Goal: Task Accomplishment & Management: Manage account settings

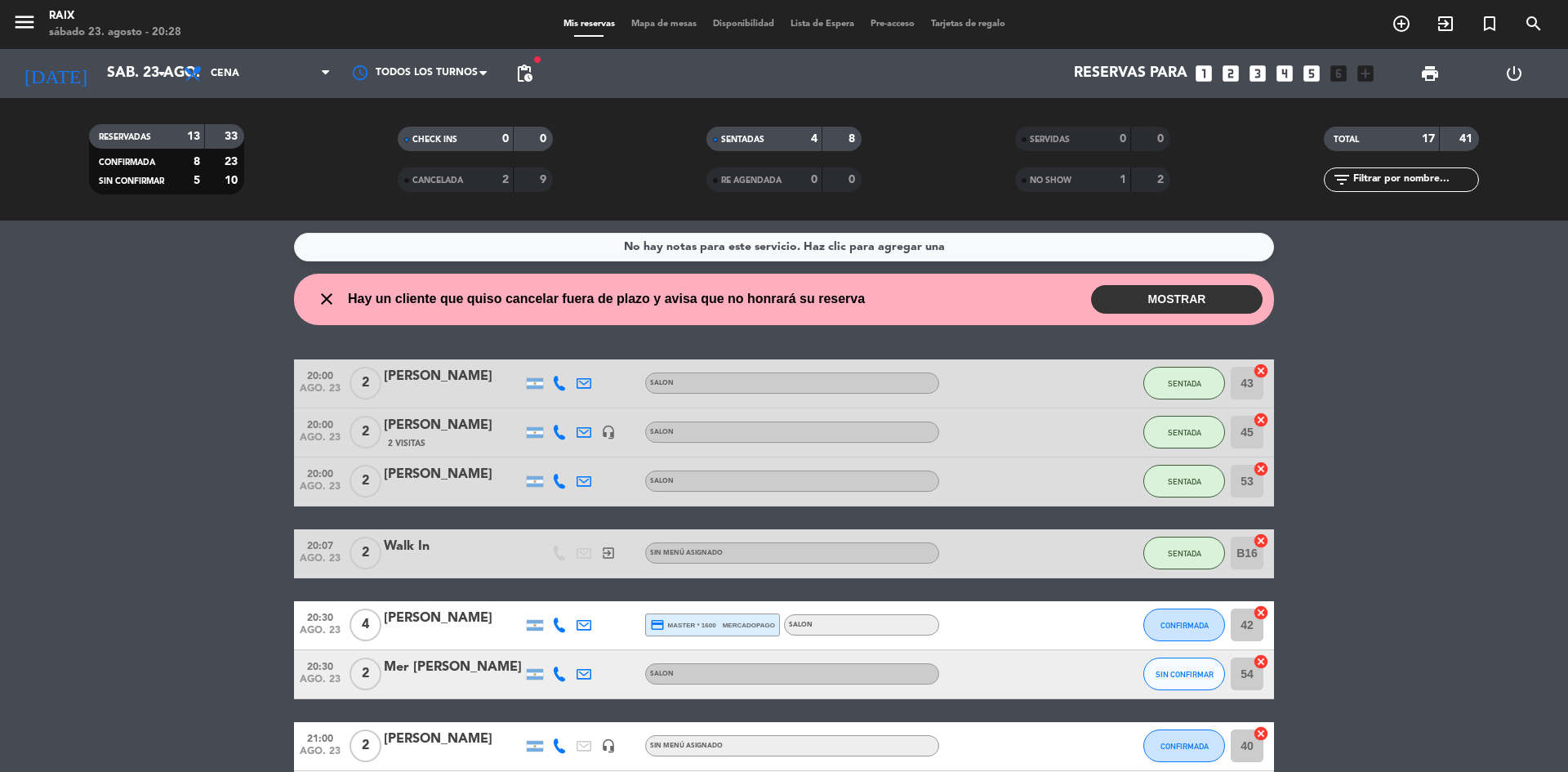
click at [1215, 297] on button "MOSTRAR" at bounding box center [1177, 299] width 172 height 28
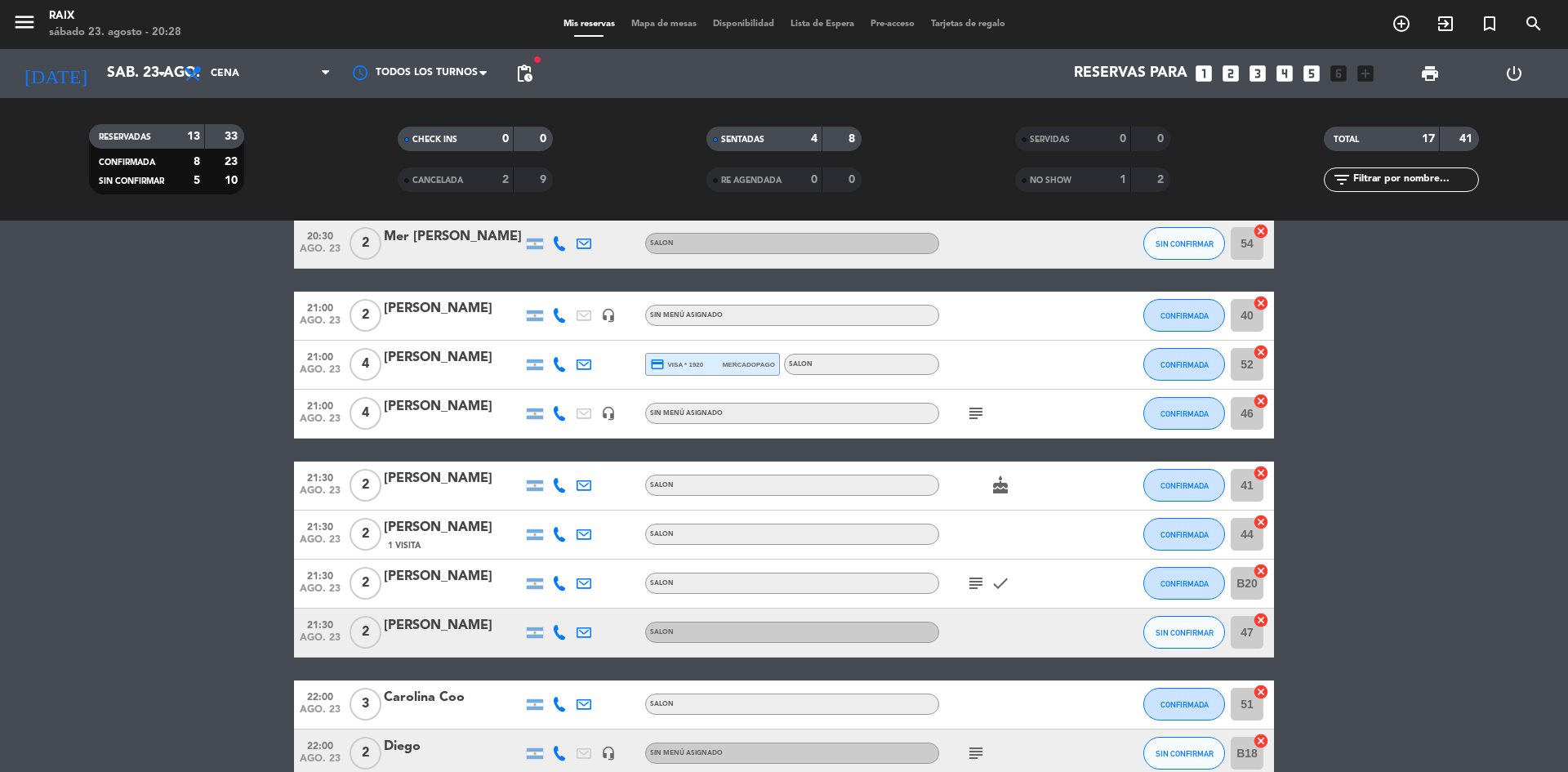
scroll to position [695, 0]
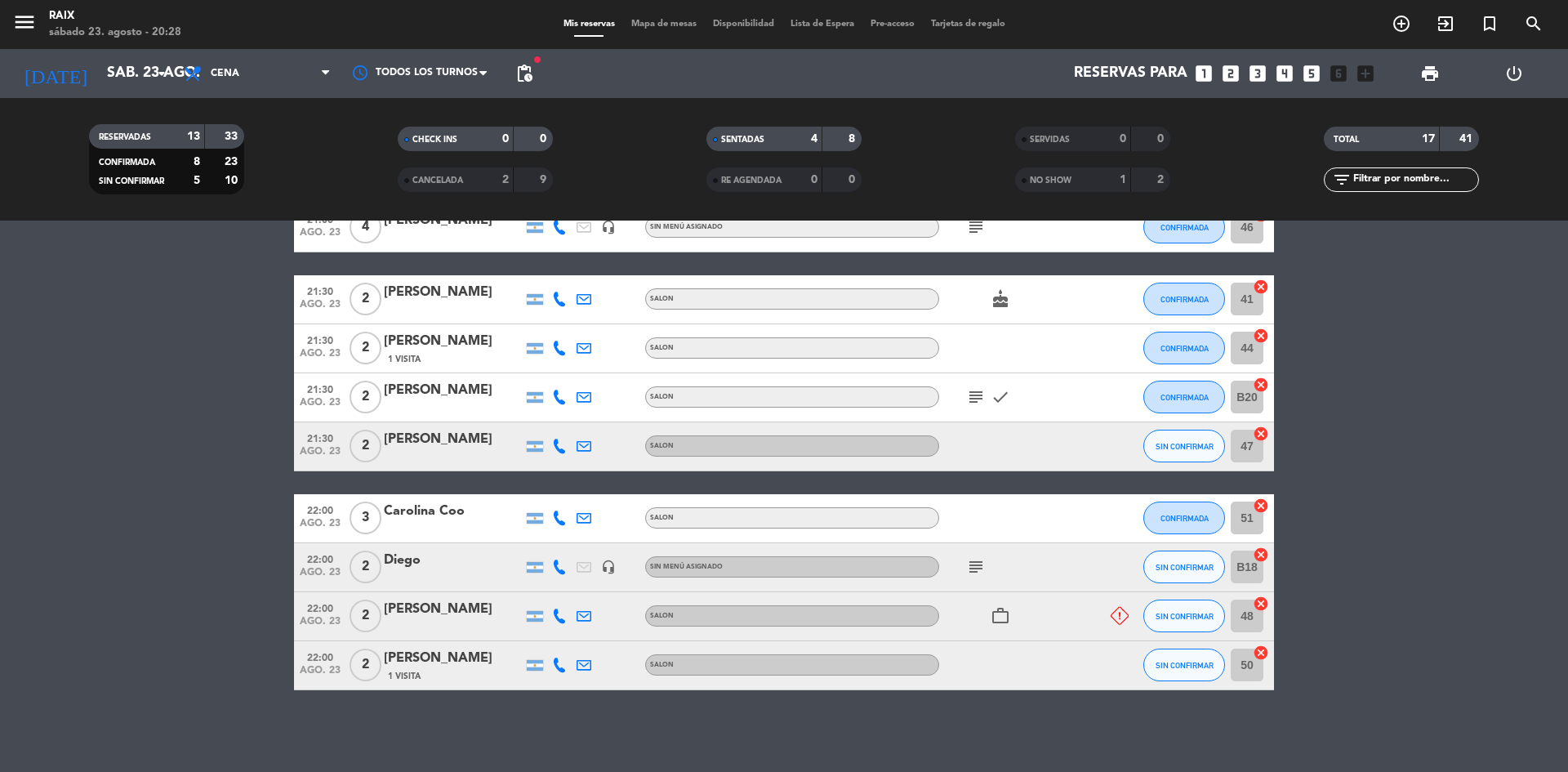
click at [1002, 624] on icon "work_outline" at bounding box center [1000, 616] width 20 height 20
click at [1425, 530] on bookings-row "20:00 ago. 23 2 [PERSON_NAME] SALON SENTADA 43 cancel 20:00 ago. 23 2 [PERSON_N…" at bounding box center [784, 217] width 1568 height 948
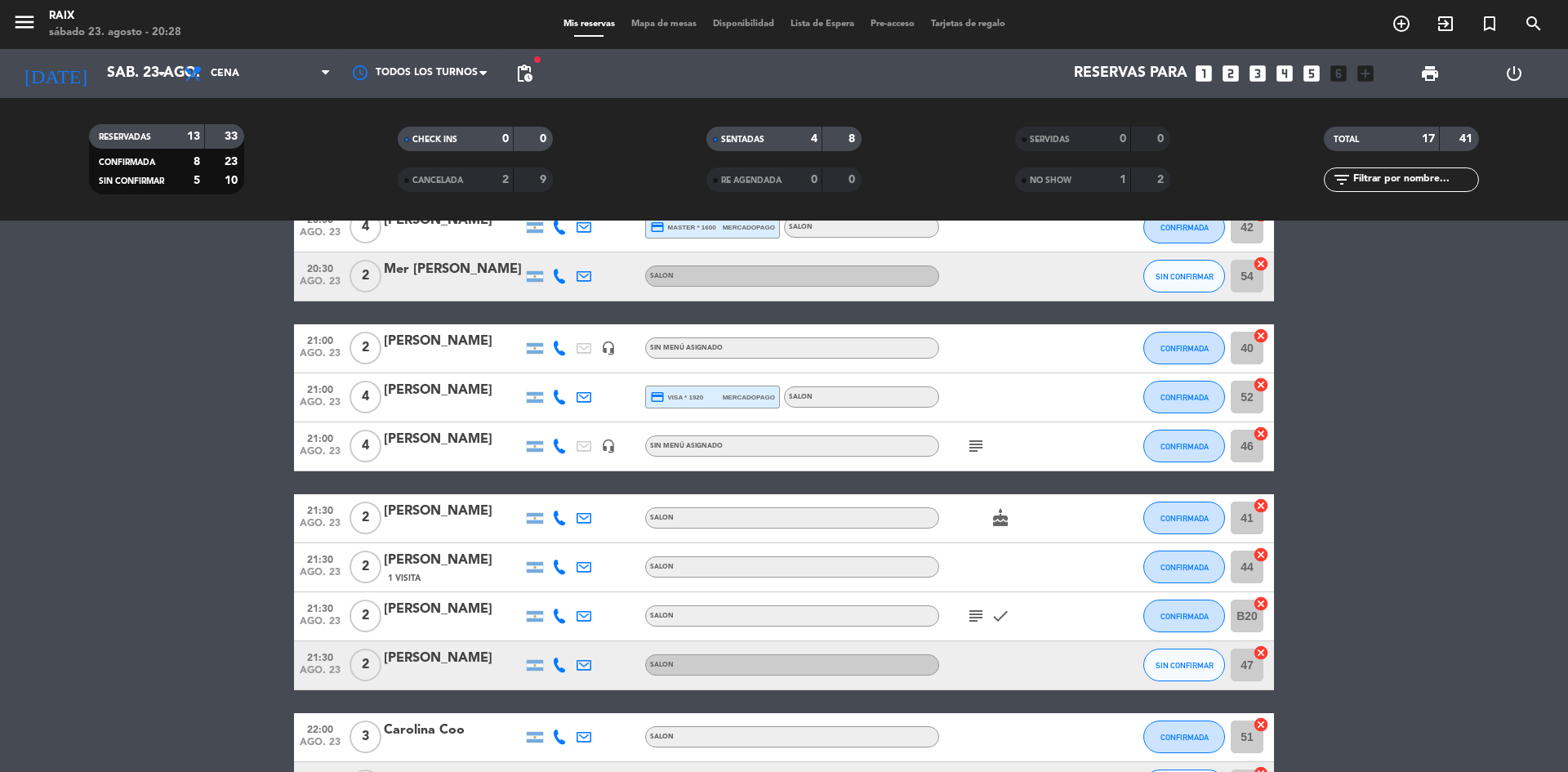
scroll to position [0, 0]
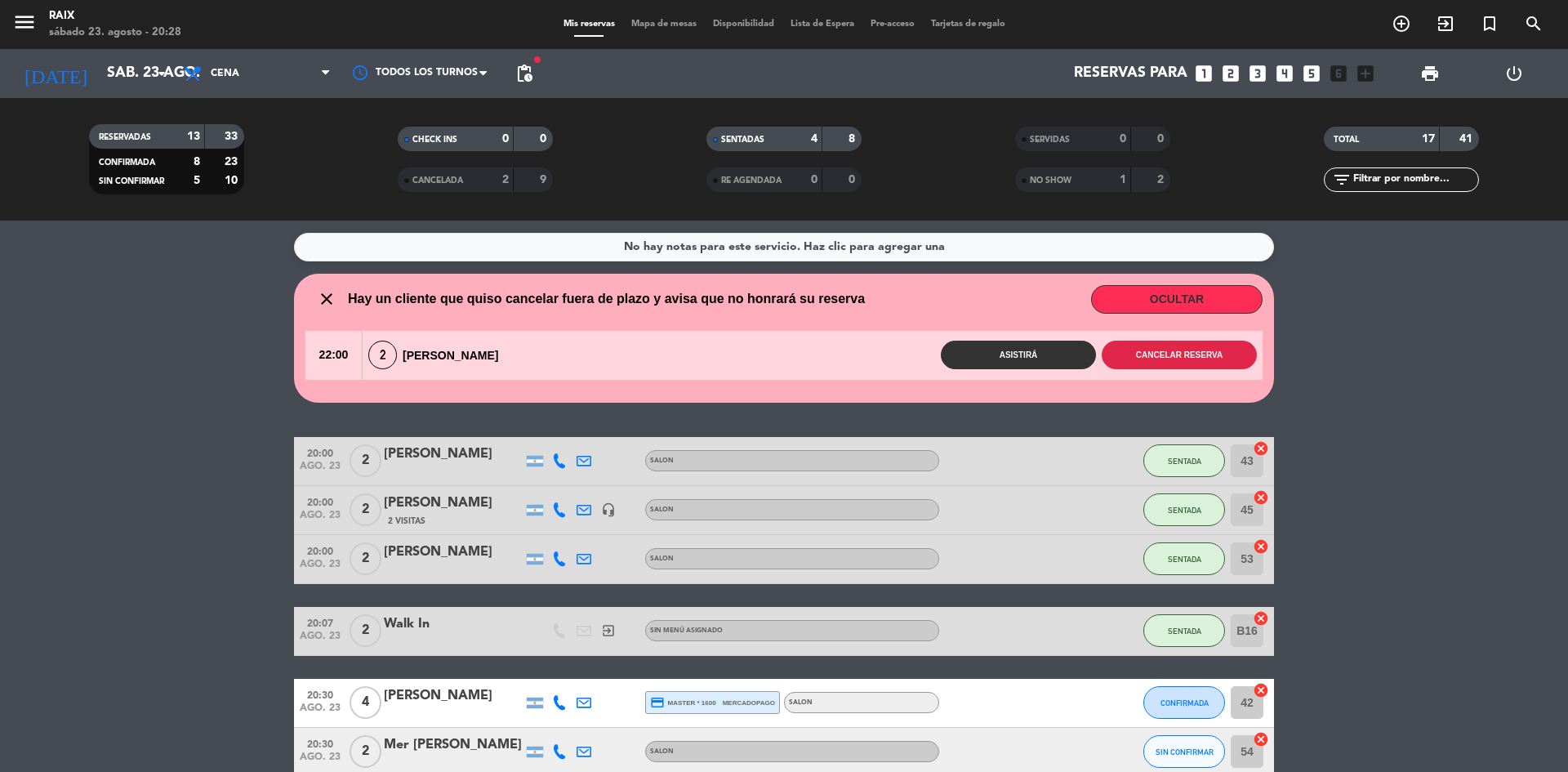
click at [1135, 356] on button "Cancelar reserva" at bounding box center [1180, 355] width 156 height 28
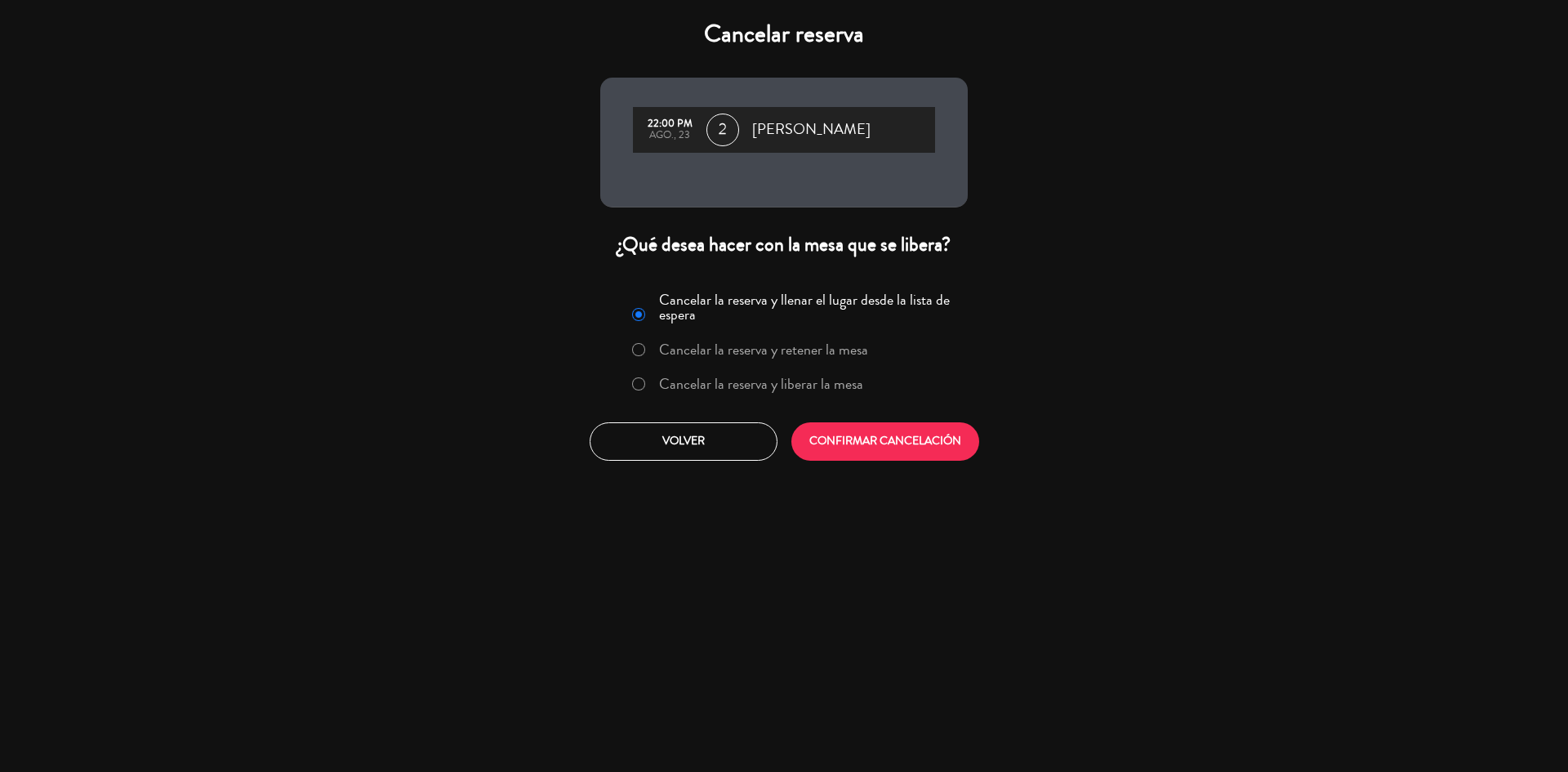
click at [818, 386] on label "Cancelar la reserva y liberar la mesa" at bounding box center [761, 384] width 204 height 14
click at [893, 441] on button "CONFIRMAR CANCELACIÓN" at bounding box center [886, 442] width 188 height 38
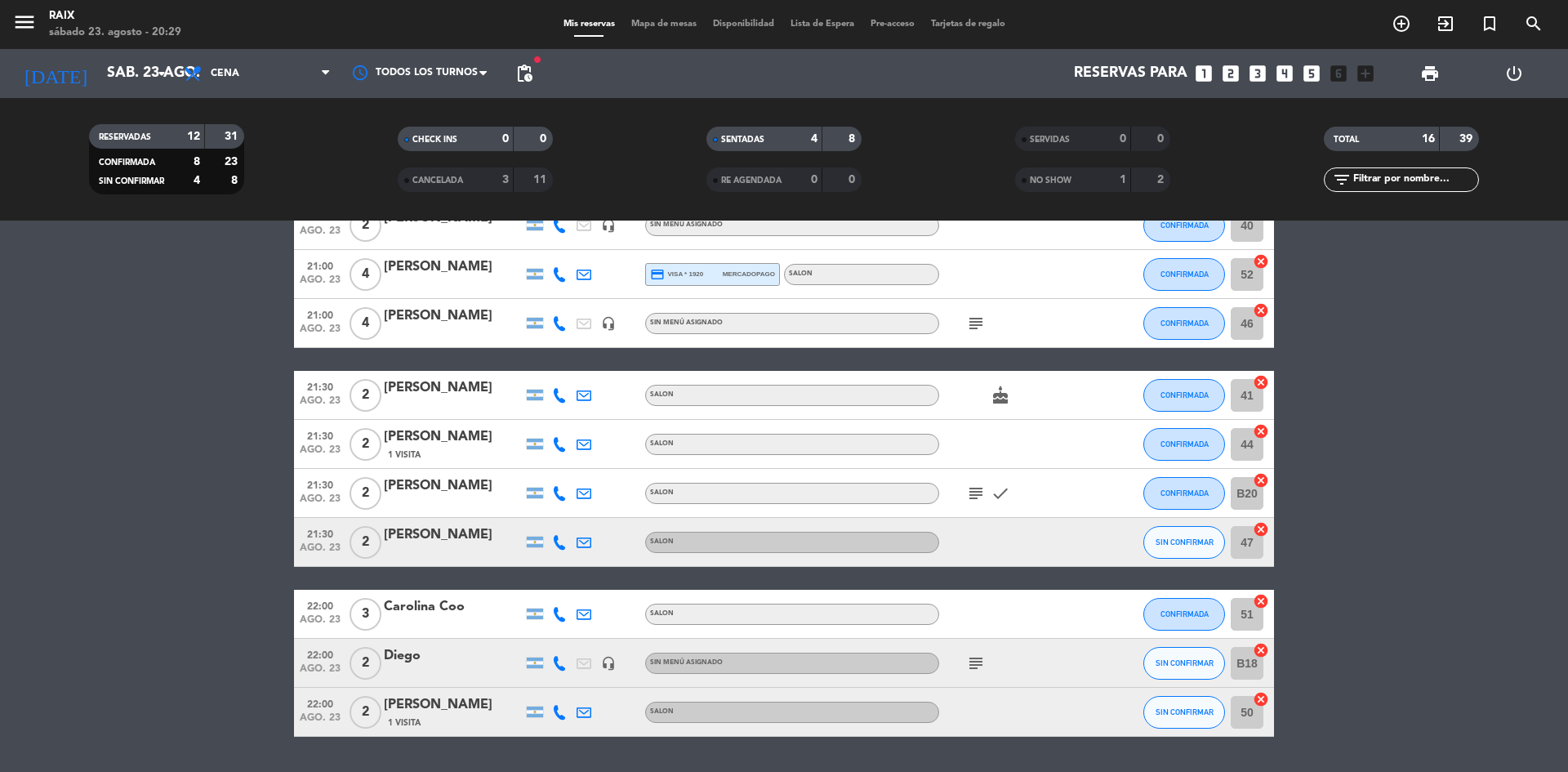
scroll to position [504, 0]
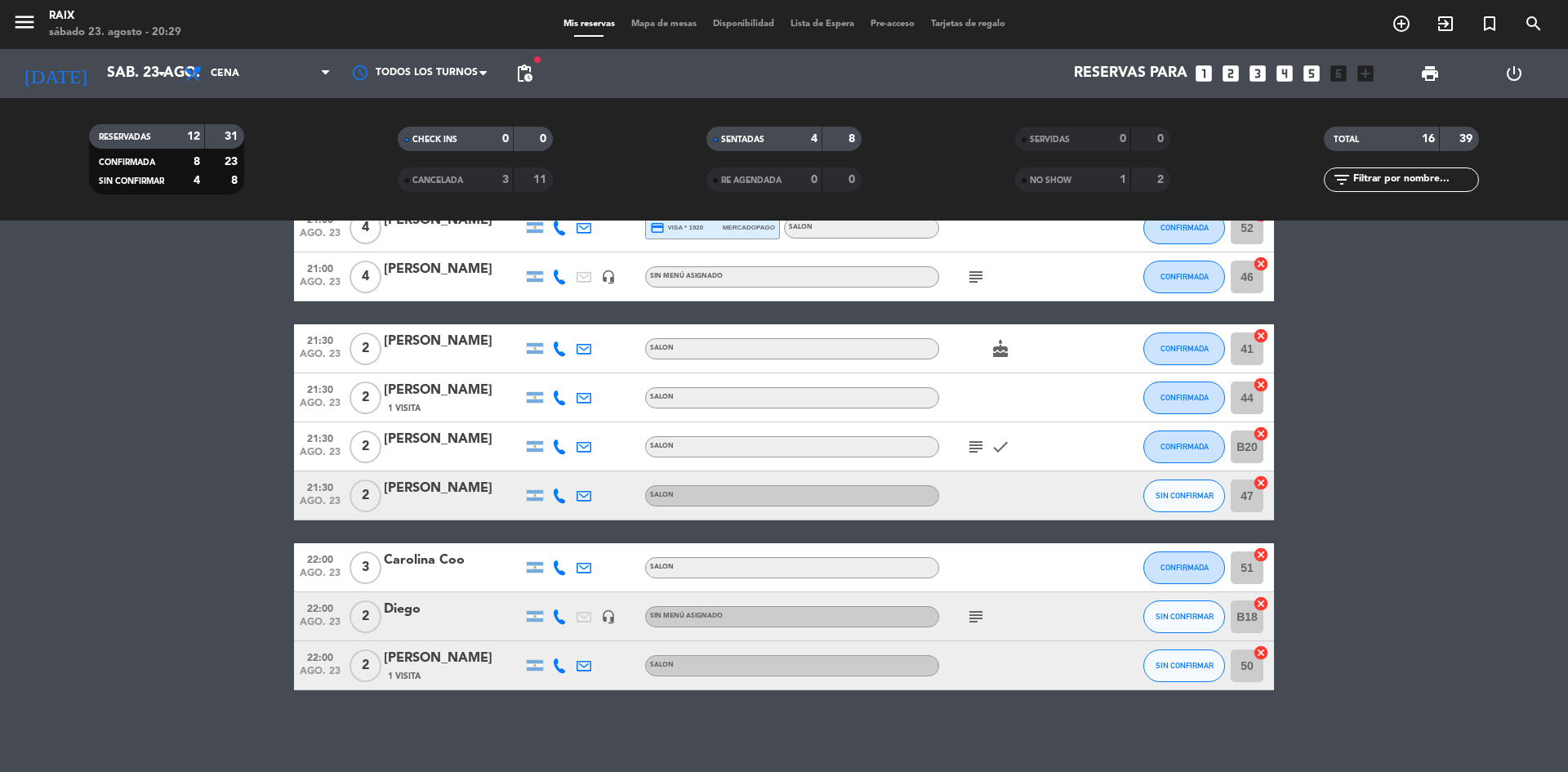
click at [652, 28] on span "Mapa de mesas" at bounding box center [664, 24] width 82 height 9
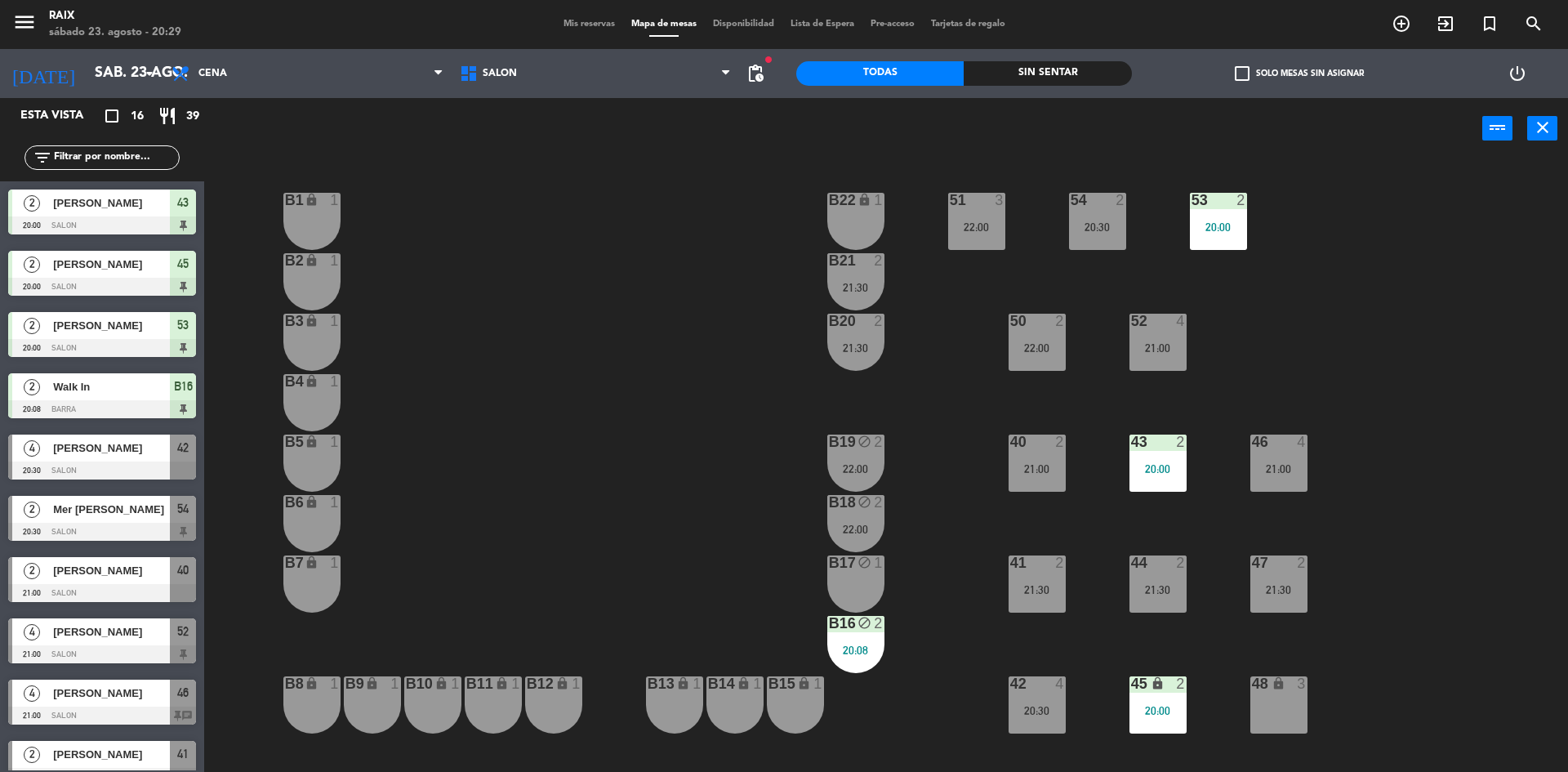
click at [590, 24] on span "Mis reservas" at bounding box center [588, 24] width 67 height 9
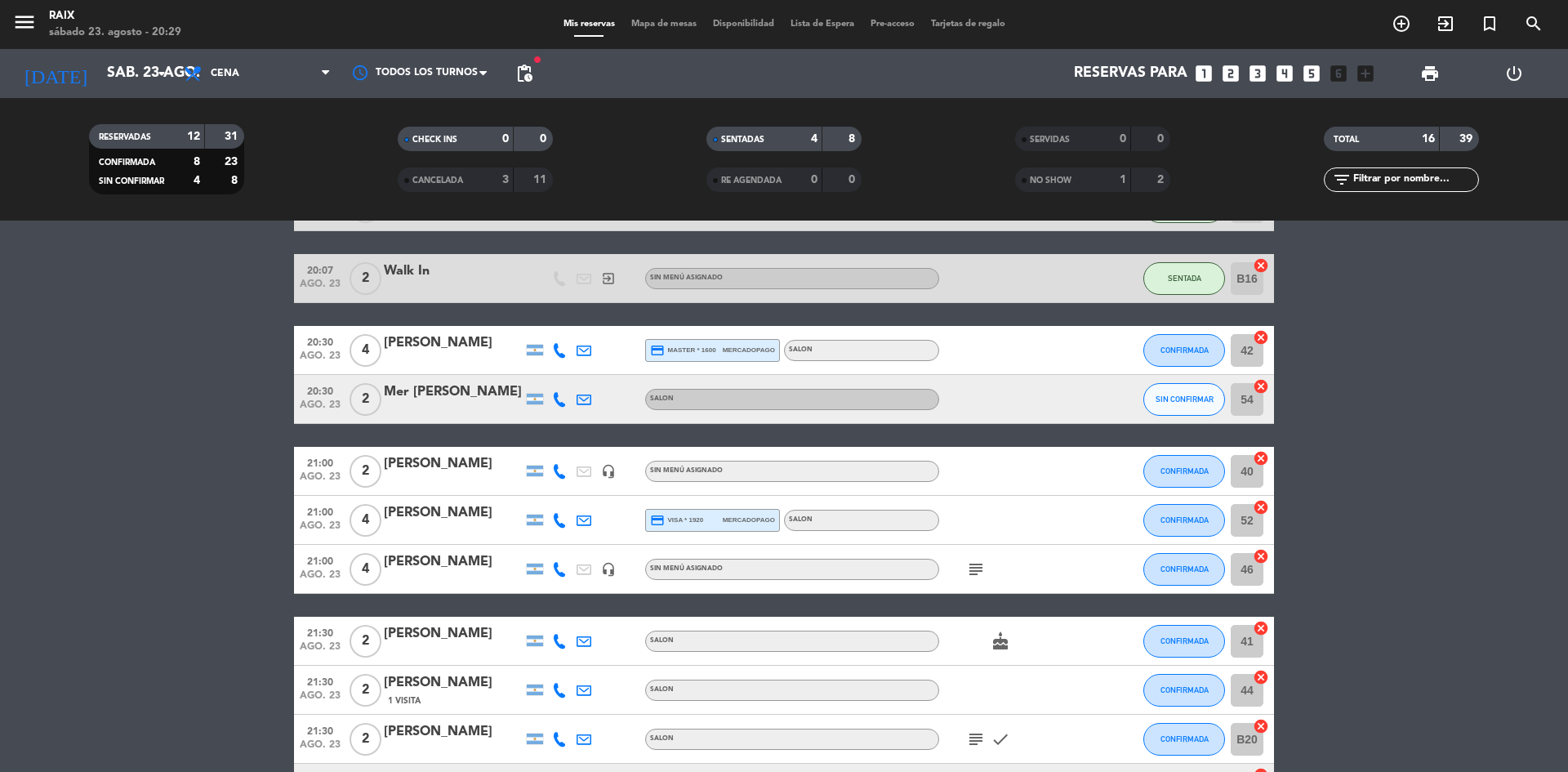
scroll to position [504, 0]
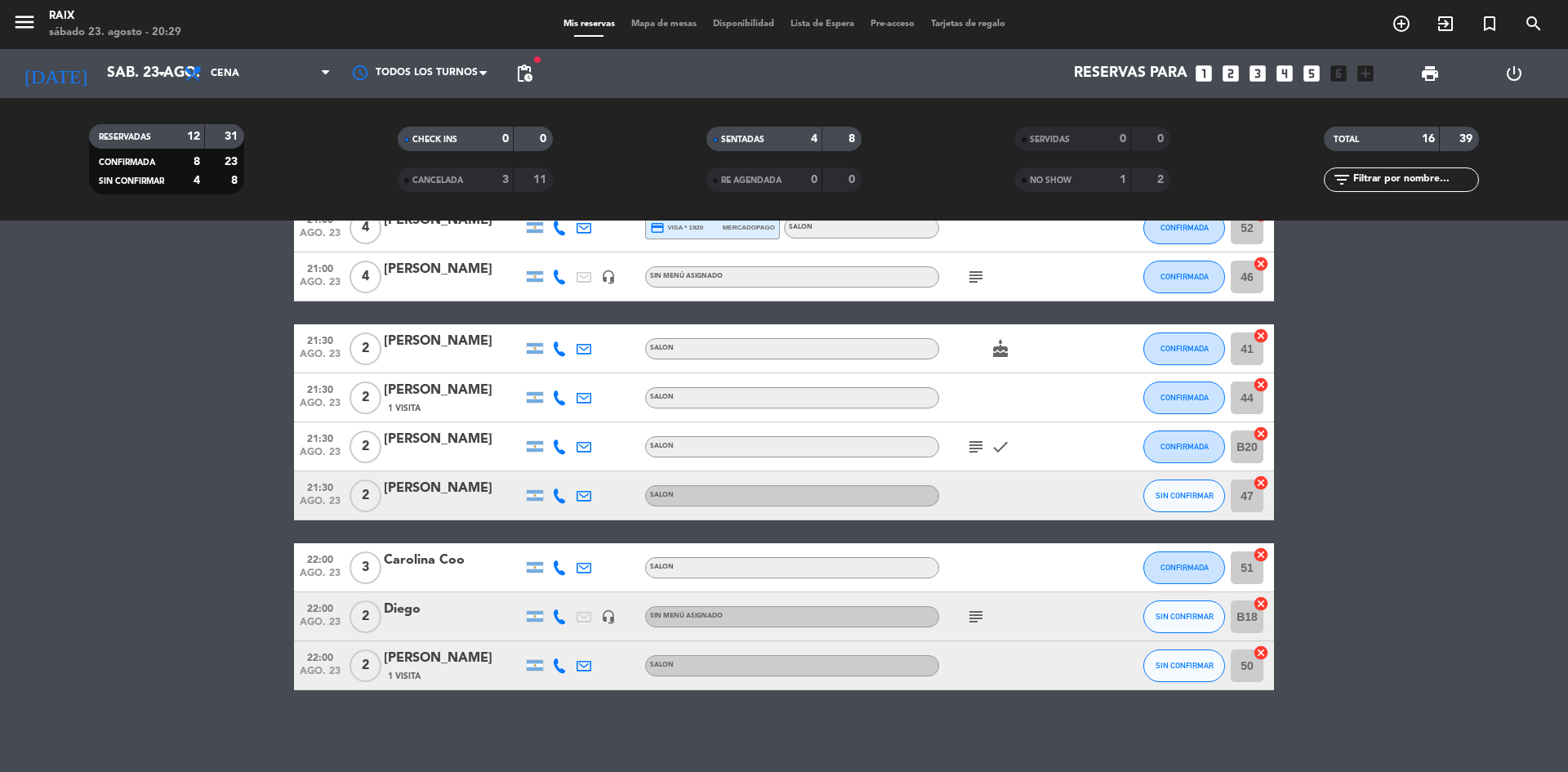
click at [985, 438] on icon "subject" at bounding box center [976, 446] width 20 height 20
click at [1413, 460] on bookings-row "20:00 ago. 23 2 [PERSON_NAME] SALON SENTADA 43 cancel 20:00 ago. 23 2 [PERSON_N…" at bounding box center [784, 241] width 1568 height 899
click at [671, 25] on span "Mapa de mesas" at bounding box center [664, 24] width 82 height 9
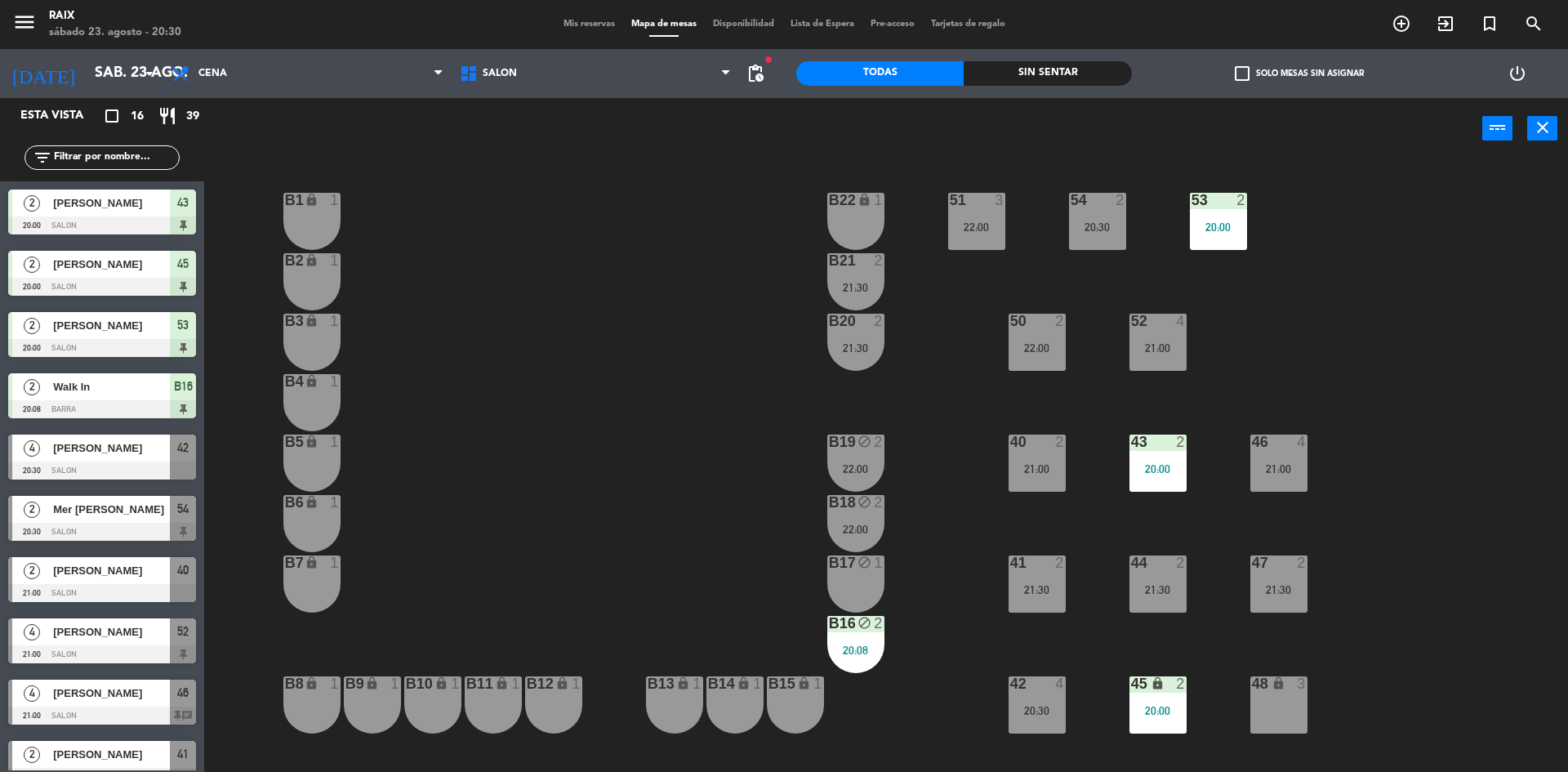
click at [566, 25] on span "Mis reservas" at bounding box center [588, 24] width 67 height 9
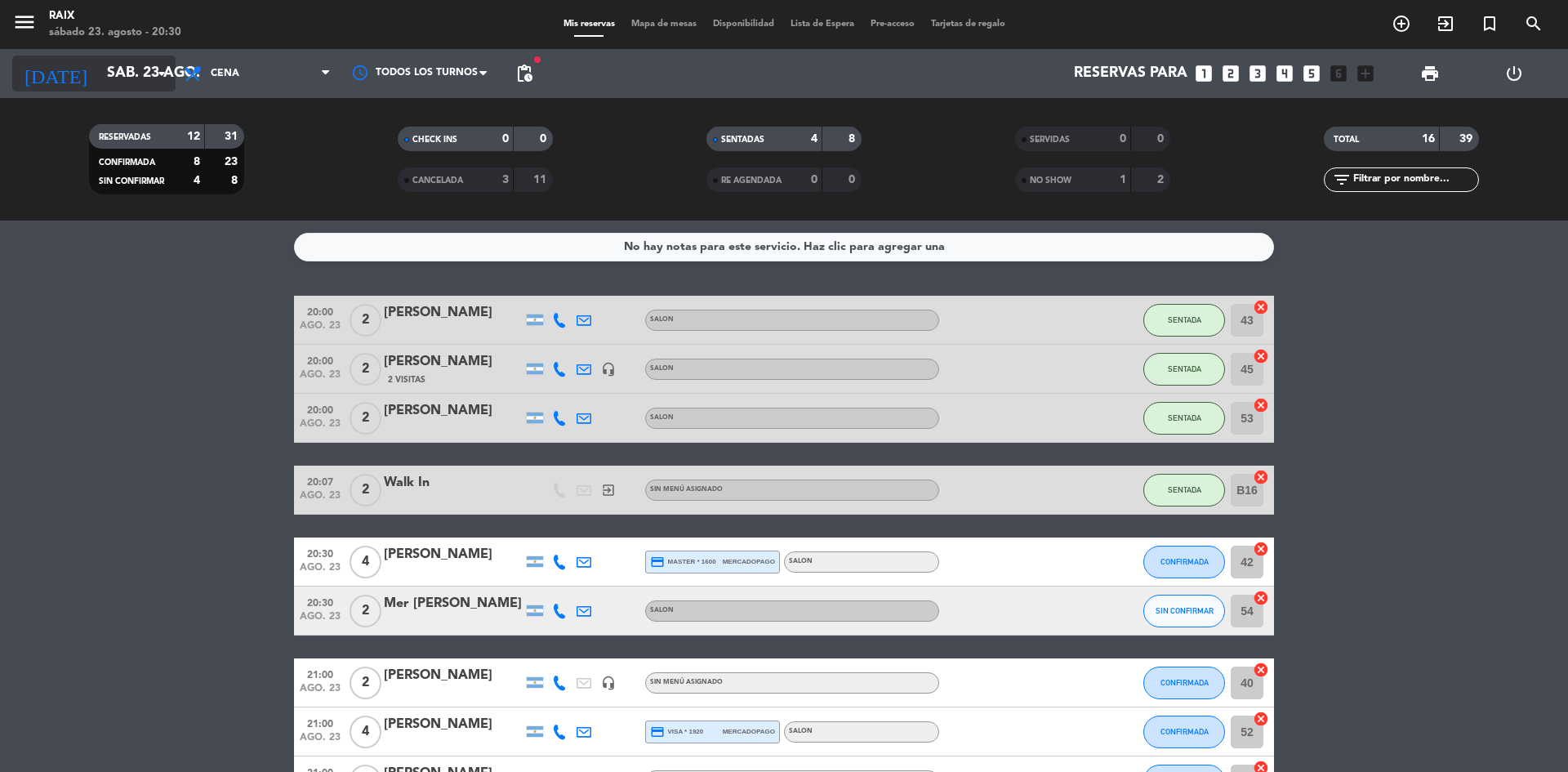
click at [99, 85] on input "sáb. 23 ago." at bounding box center [194, 73] width 190 height 32
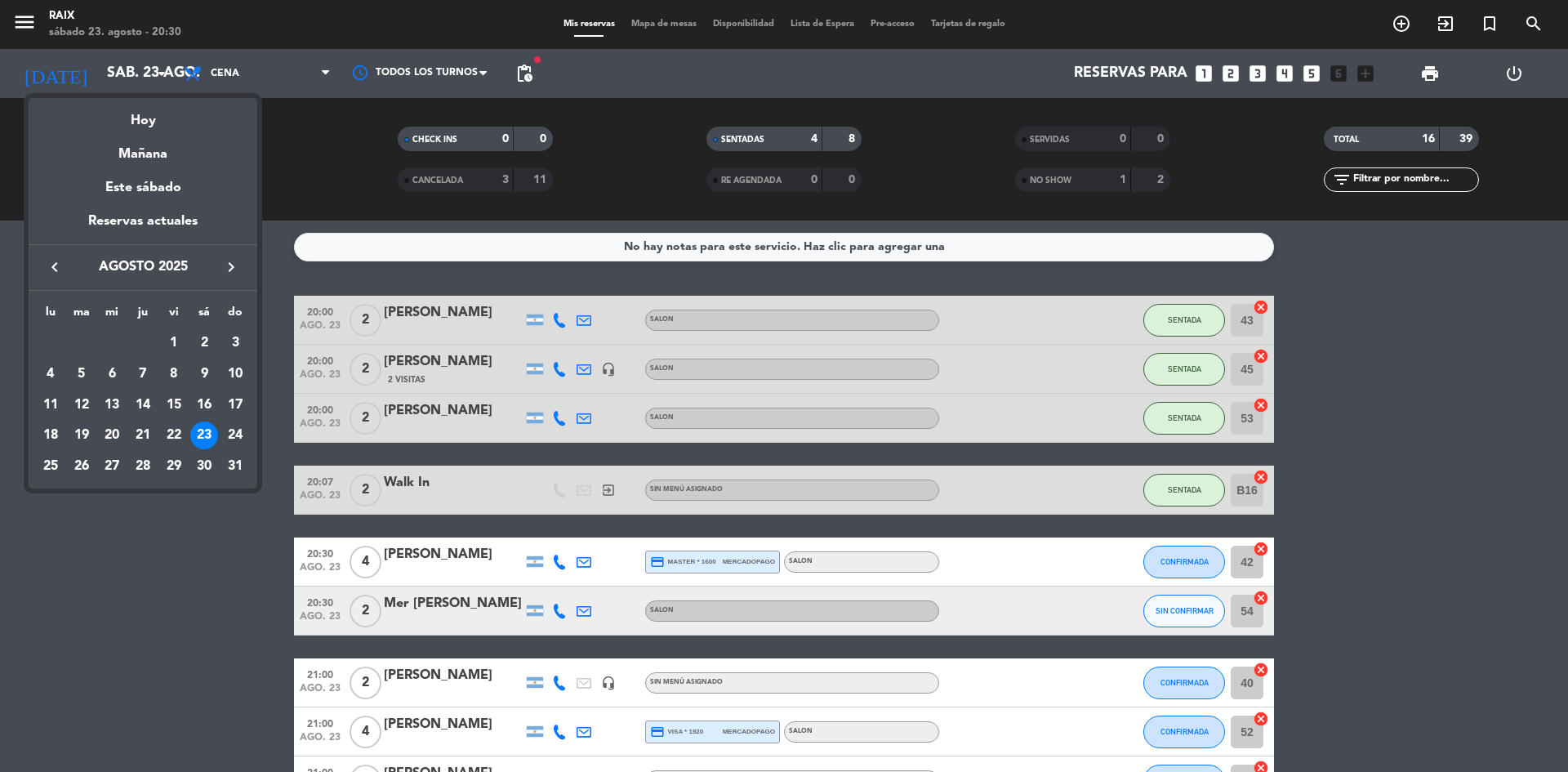
click at [75, 78] on div at bounding box center [784, 386] width 1568 height 772
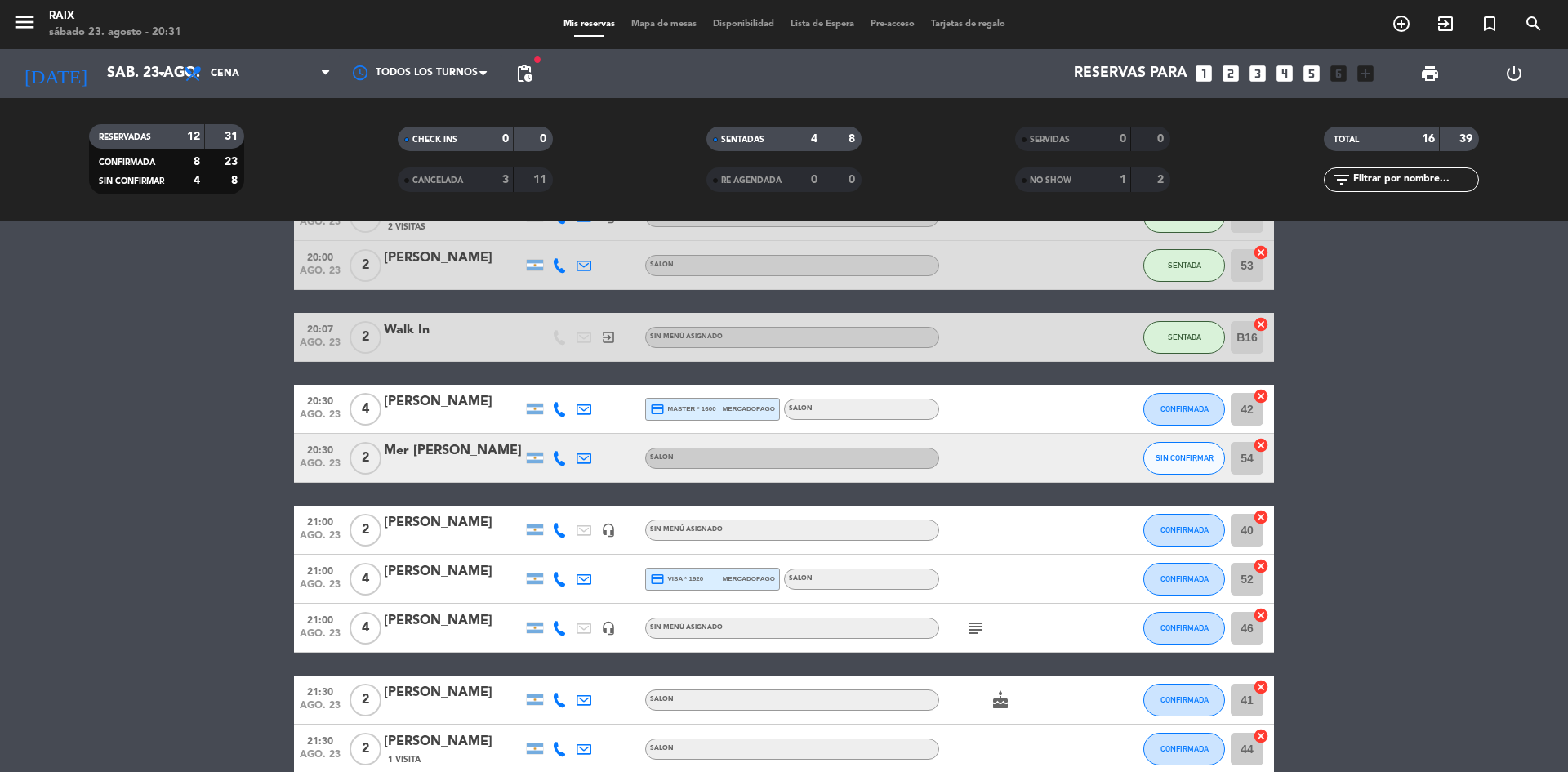
scroll to position [158, 0]
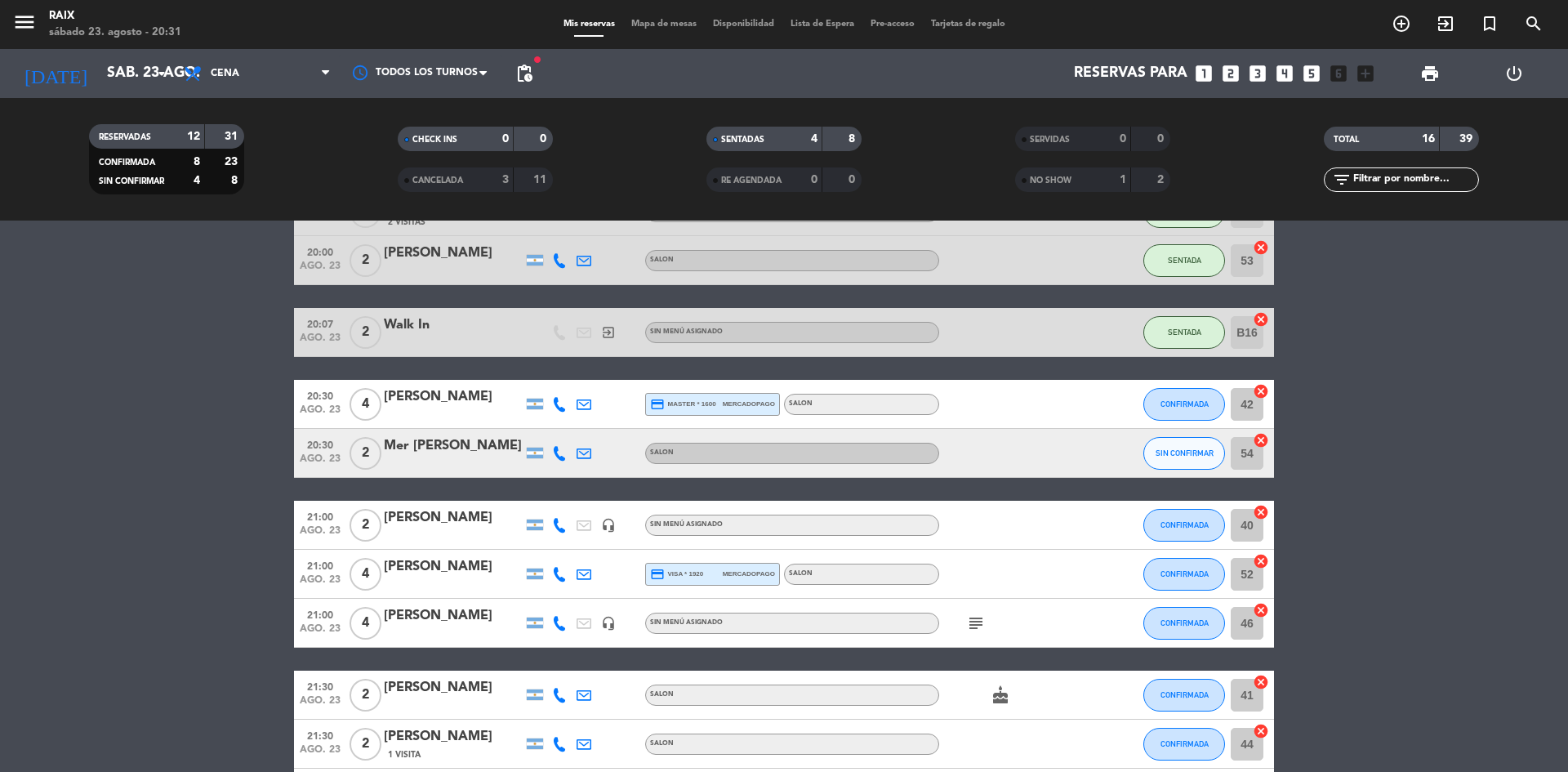
click at [976, 622] on icon "subject" at bounding box center [976, 623] width 20 height 20
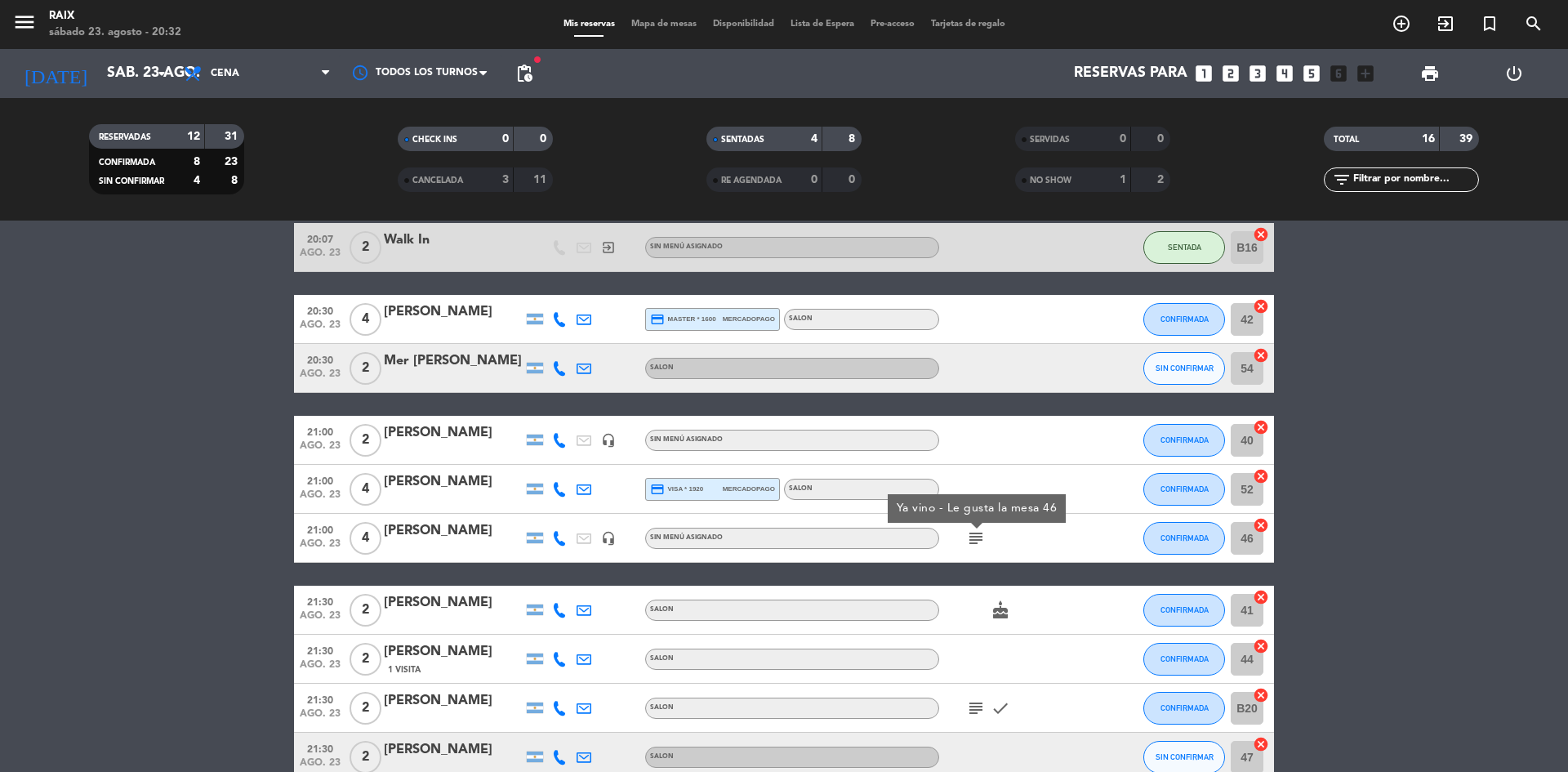
scroll to position [0, 0]
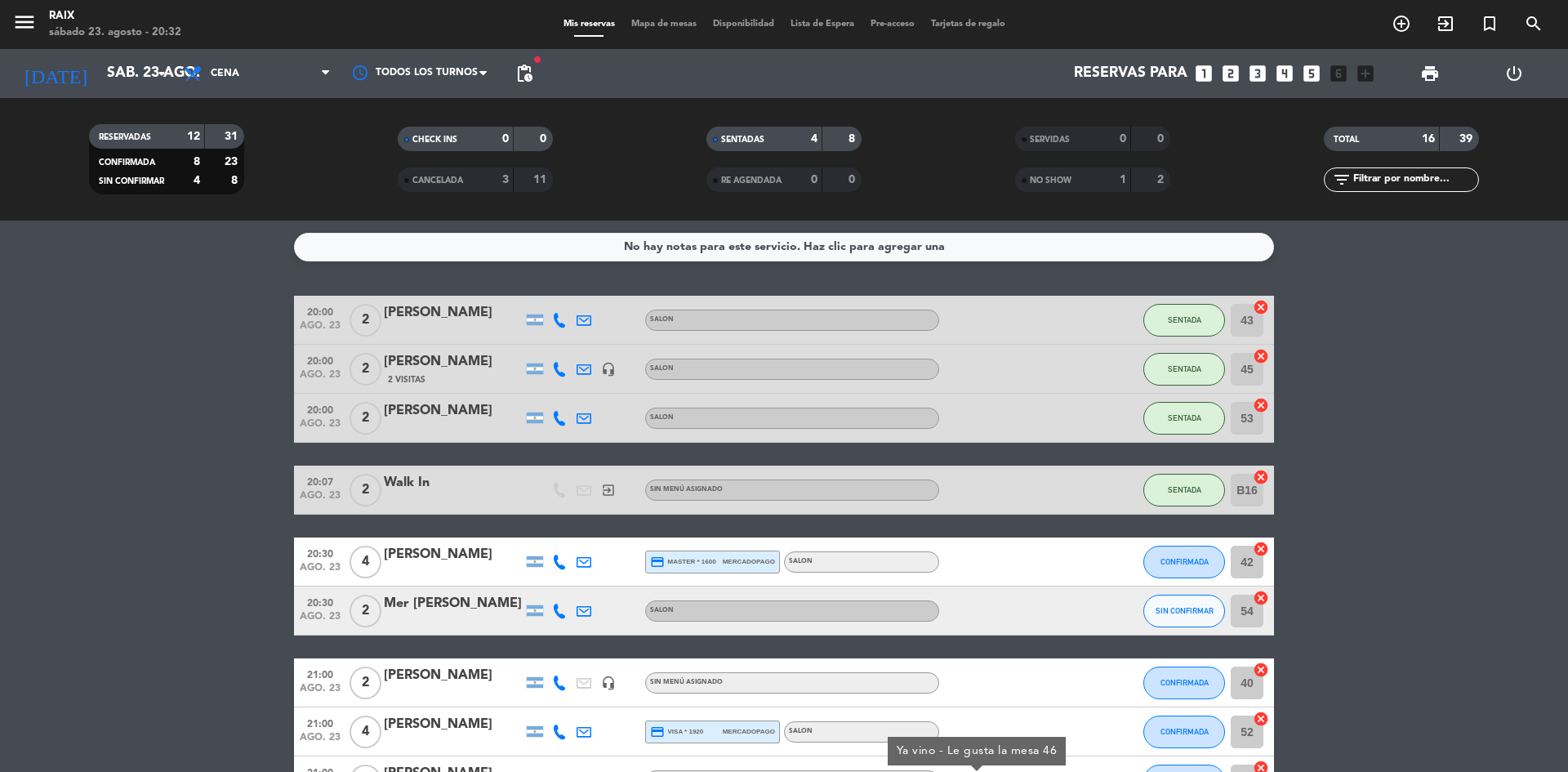
click at [1446, 607] on bookings-row "20:00 ago. 23 2 [PERSON_NAME] SALON SENTADA 43 cancel 20:00 ago. 23 2 [PERSON_N…" at bounding box center [784, 745] width 1568 height 899
